Goal: Entertainment & Leisure: Consume media (video, audio)

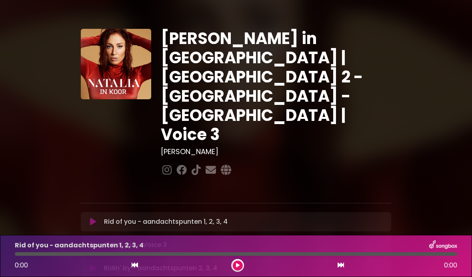
click at [157, 217] on p "Rid of you - aandachtspunten 1, 2, 3, 4 Loading Track..." at bounding box center [166, 222] width 124 height 10
click at [92, 217] on icon at bounding box center [93, 221] width 6 height 8
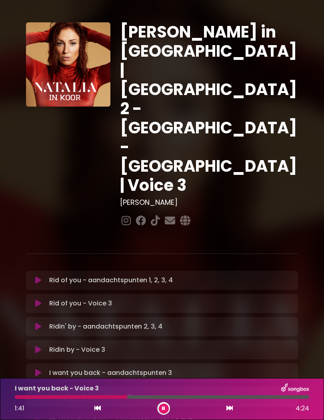
click at [165, 276] on div at bounding box center [162, 398] width 294 height 4
click at [102, 276] on div "I want you back - Voice 3" at bounding box center [162, 389] width 304 height 10
click at [109, 276] on div at bounding box center [91, 398] width 153 height 4
click at [164, 276] on icon at bounding box center [163, 409] width 3 height 5
click at [167, 276] on button at bounding box center [164, 409] width 10 height 10
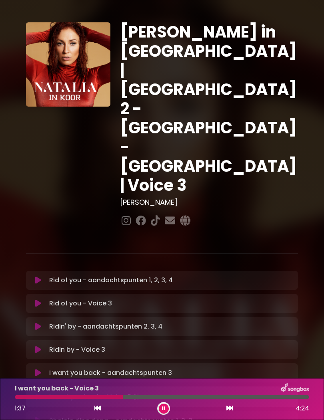
click at [111, 276] on div at bounding box center [69, 398] width 108 height 4
click at [163, 276] on icon at bounding box center [164, 409] width 4 height 5
click at [161, 276] on button at bounding box center [164, 409] width 10 height 10
click at [163, 276] on icon at bounding box center [163, 409] width 3 height 5
click at [160, 276] on button at bounding box center [164, 409] width 10 height 10
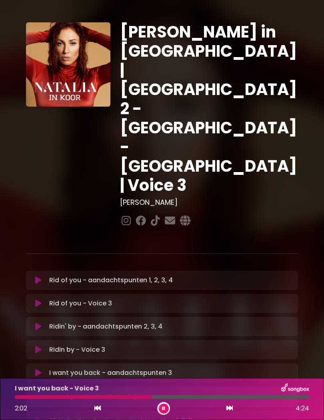
click at [140, 276] on div "I want you back - Voice 3 2:02 4:24" at bounding box center [162, 400] width 304 height 32
click at [139, 276] on div at bounding box center [83, 398] width 137 height 4
click at [139, 276] on div at bounding box center [84, 398] width 139 height 4
click at [165, 276] on icon at bounding box center [163, 409] width 3 height 5
click at [165, 276] on button at bounding box center [164, 409] width 10 height 10
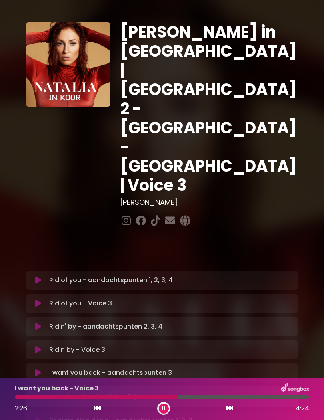
click at [151, 276] on div at bounding box center [96, 398] width 163 height 4
click at [165, 276] on icon at bounding box center [164, 409] width 4 height 5
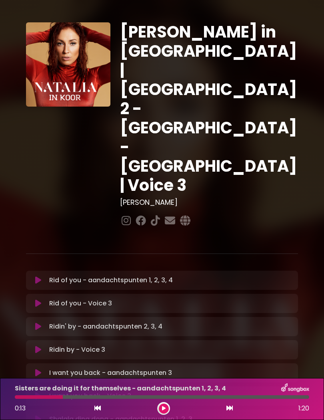
click at [260, 276] on div "Rid of you - Voice 3 Loading Track..." at bounding box center [169, 304] width 247 height 10
click at [169, 276] on div at bounding box center [163, 409] width 13 height 13
click at [167, 276] on div at bounding box center [163, 409] width 13 height 13
click at [166, 276] on button at bounding box center [164, 409] width 10 height 10
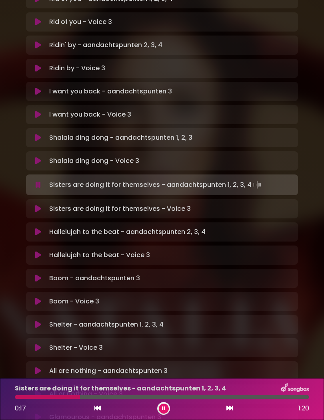
scroll to position [282, 0]
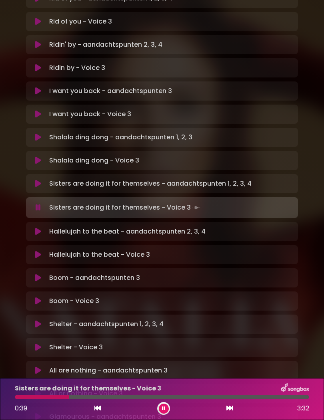
click at [59, 276] on div "Sisters are doing it for themselves - Voice 3 0:39 3:32" at bounding box center [162, 400] width 304 height 32
click at [49, 276] on div at bounding box center [43, 398] width 56 height 4
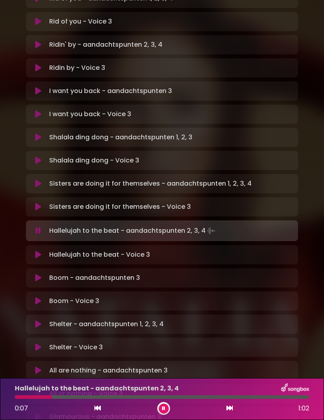
click at [180, 202] on p "Sisters are doing it for themselves - Voice 3 Loading Track..." at bounding box center [119, 207] width 141 height 10
click at [134, 202] on p "Sisters are doing it for themselves - Voice 3 Loading Track..." at bounding box center [119, 207] width 141 height 10
click at [41, 203] on icon at bounding box center [38, 207] width 6 height 8
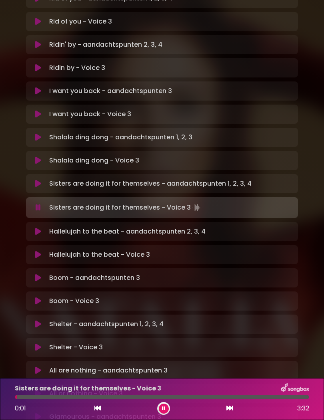
click at [255, 276] on div at bounding box center [162, 398] width 294 height 4
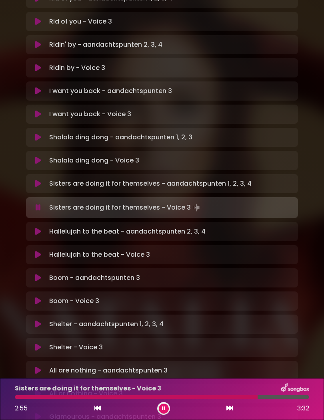
click at [270, 276] on div at bounding box center [162, 398] width 294 height 4
click at [253, 276] on div at bounding box center [144, 398] width 258 height 4
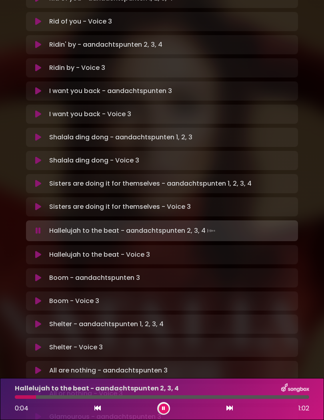
click at [167, 276] on button at bounding box center [164, 409] width 10 height 10
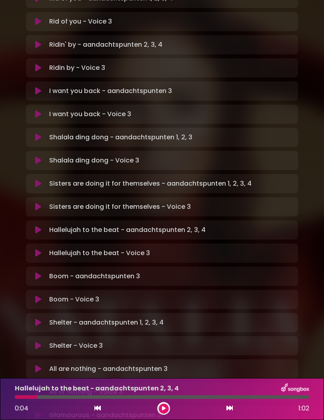
click at [165, 276] on button at bounding box center [164, 409] width 10 height 10
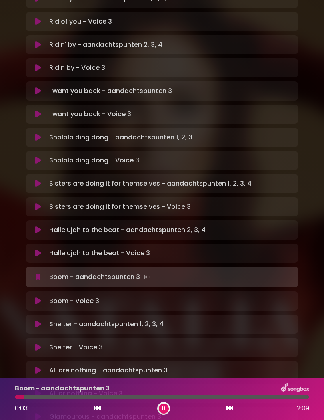
click at [164, 276] on button at bounding box center [164, 409] width 10 height 10
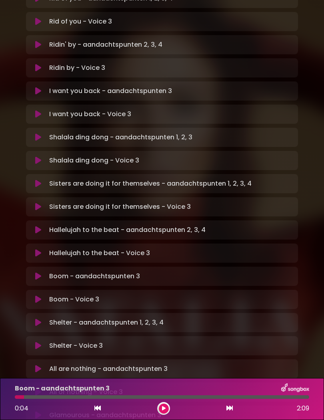
click at [163, 276] on button at bounding box center [164, 409] width 10 height 10
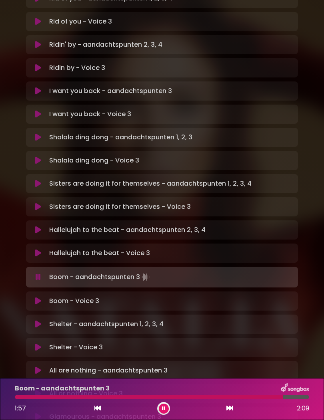
click at [165, 276] on icon at bounding box center [163, 409] width 3 height 5
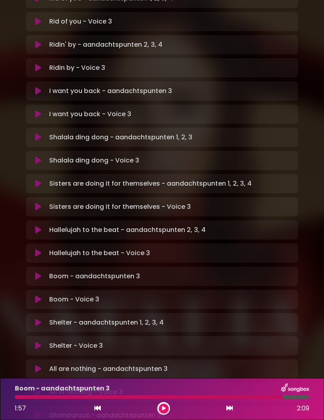
click at [165, 276] on button at bounding box center [164, 409] width 10 height 10
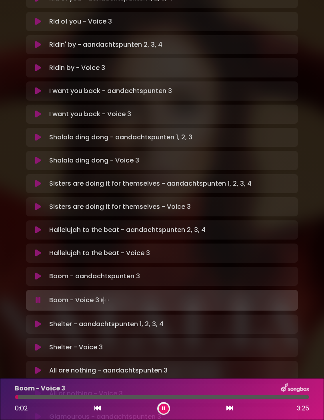
click at [167, 276] on button at bounding box center [164, 409] width 10 height 10
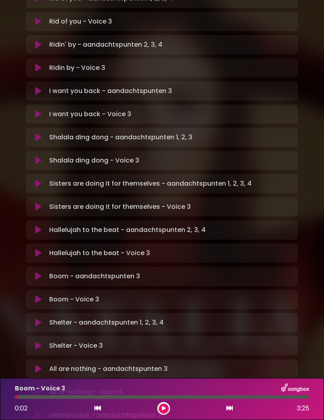
click at [163, 276] on icon at bounding box center [164, 409] width 4 height 5
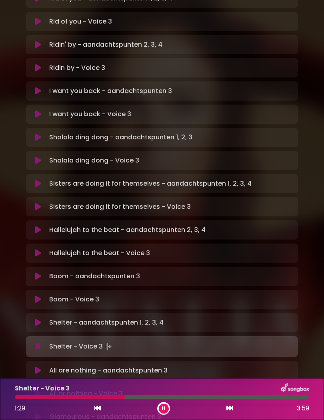
click at [98, 276] on div at bounding box center [70, 398] width 110 height 4
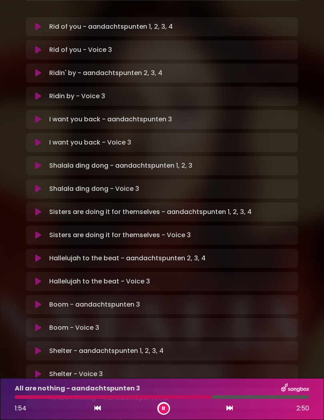
scroll to position [253, 0]
click at [166, 276] on button at bounding box center [164, 409] width 10 height 10
click at [163, 276] on button at bounding box center [164, 409] width 10 height 10
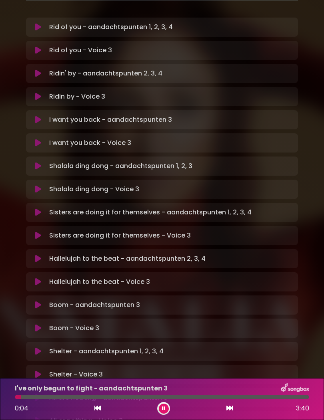
click at [171, 276] on div "0:04 3:40" at bounding box center [162, 409] width 304 height 13
click at [162, 276] on icon at bounding box center [163, 409] width 3 height 5
click at [163, 276] on button at bounding box center [164, 409] width 10 height 10
click at [264, 276] on div at bounding box center [162, 398] width 294 height 4
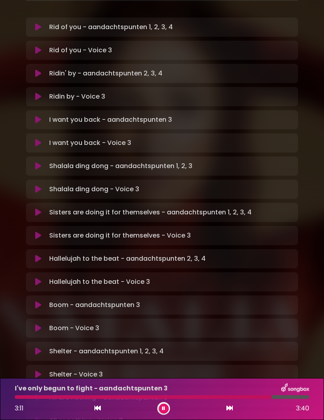
click at [291, 276] on div at bounding box center [162, 398] width 294 height 4
click at [227, 276] on button at bounding box center [229, 409] width 7 height 10
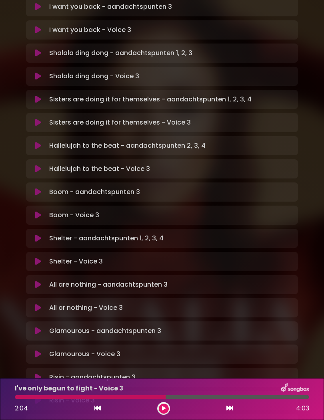
scroll to position [365, 0]
